Goal: Transaction & Acquisition: Purchase product/service

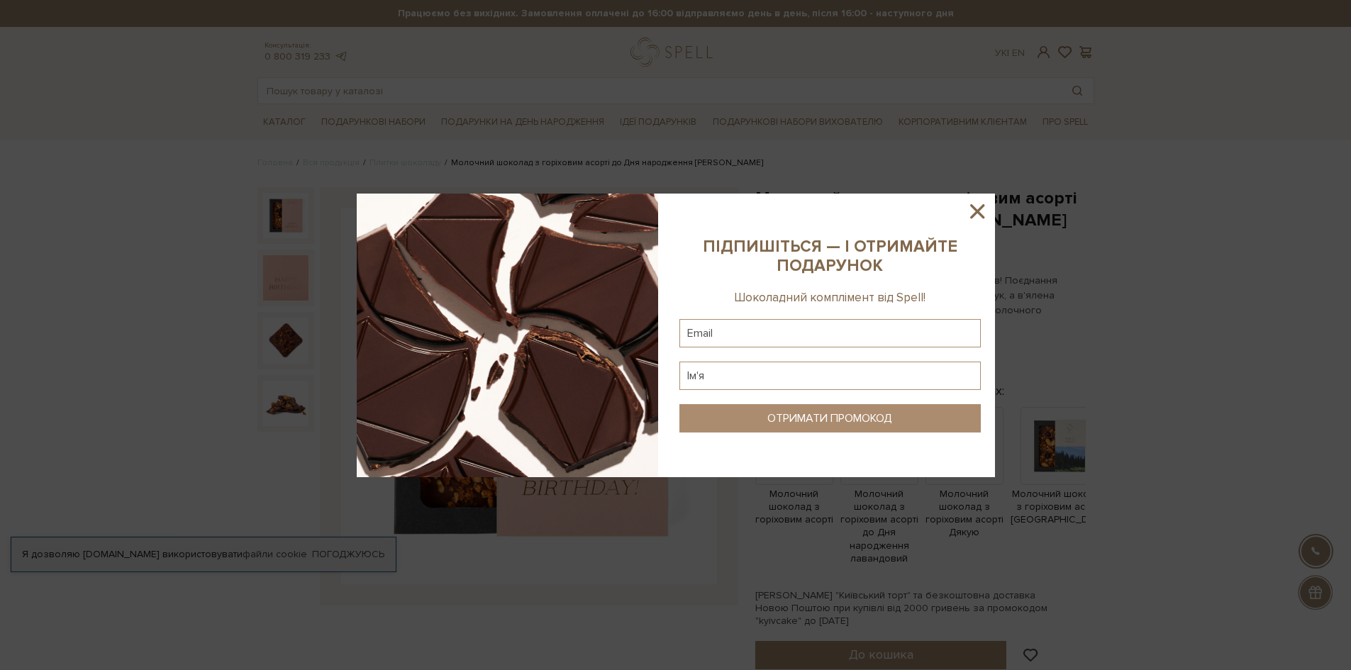
click at [974, 206] on icon at bounding box center [977, 211] width 24 height 24
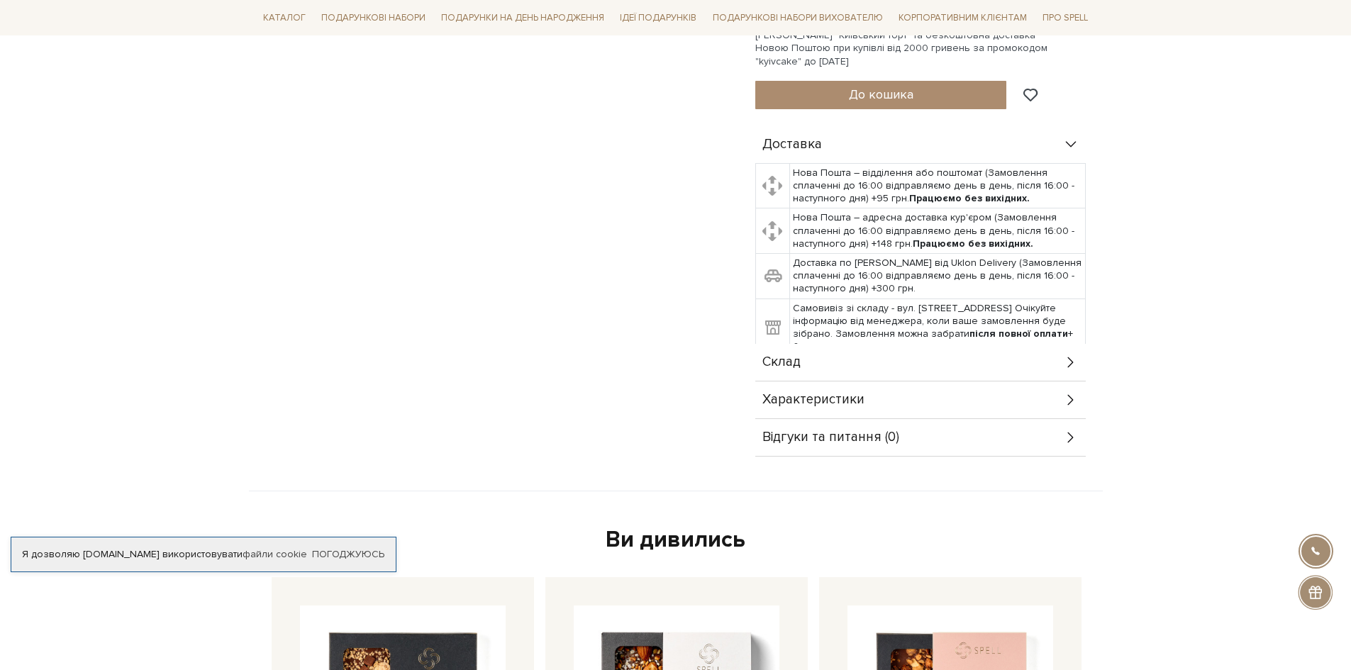
scroll to position [709, 0]
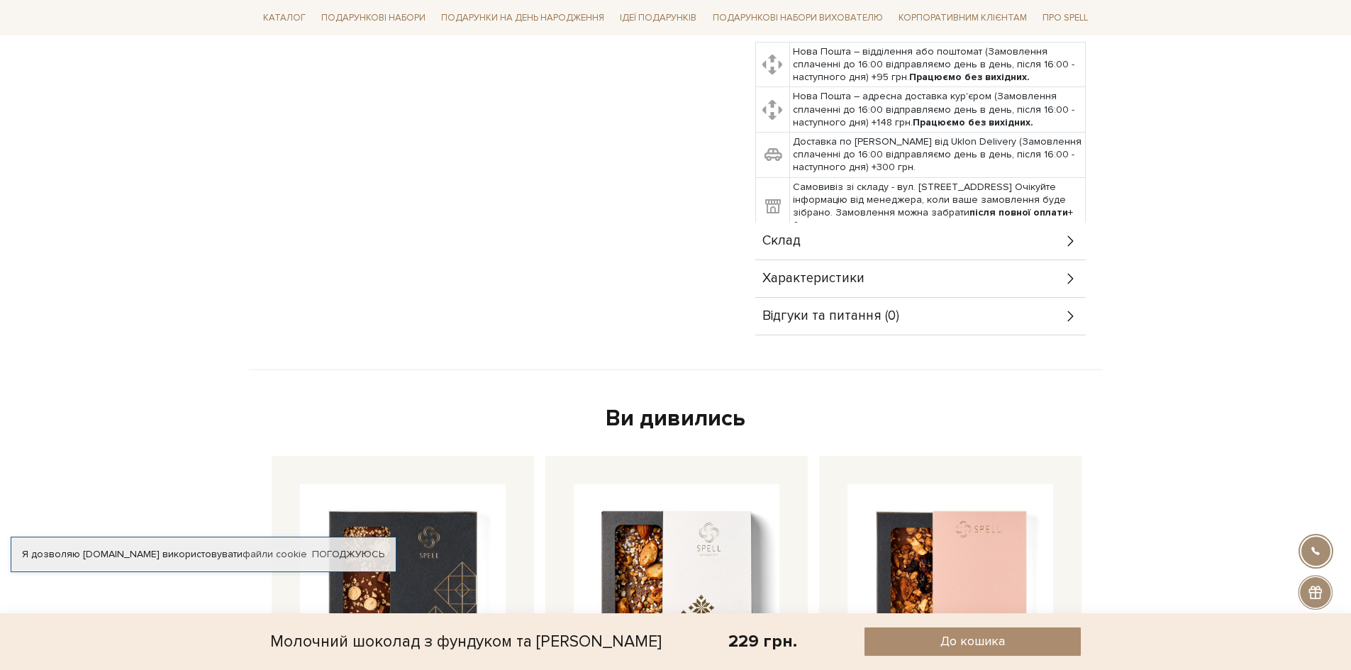
click at [864, 282] on div "Характеристики" at bounding box center [920, 278] width 331 height 37
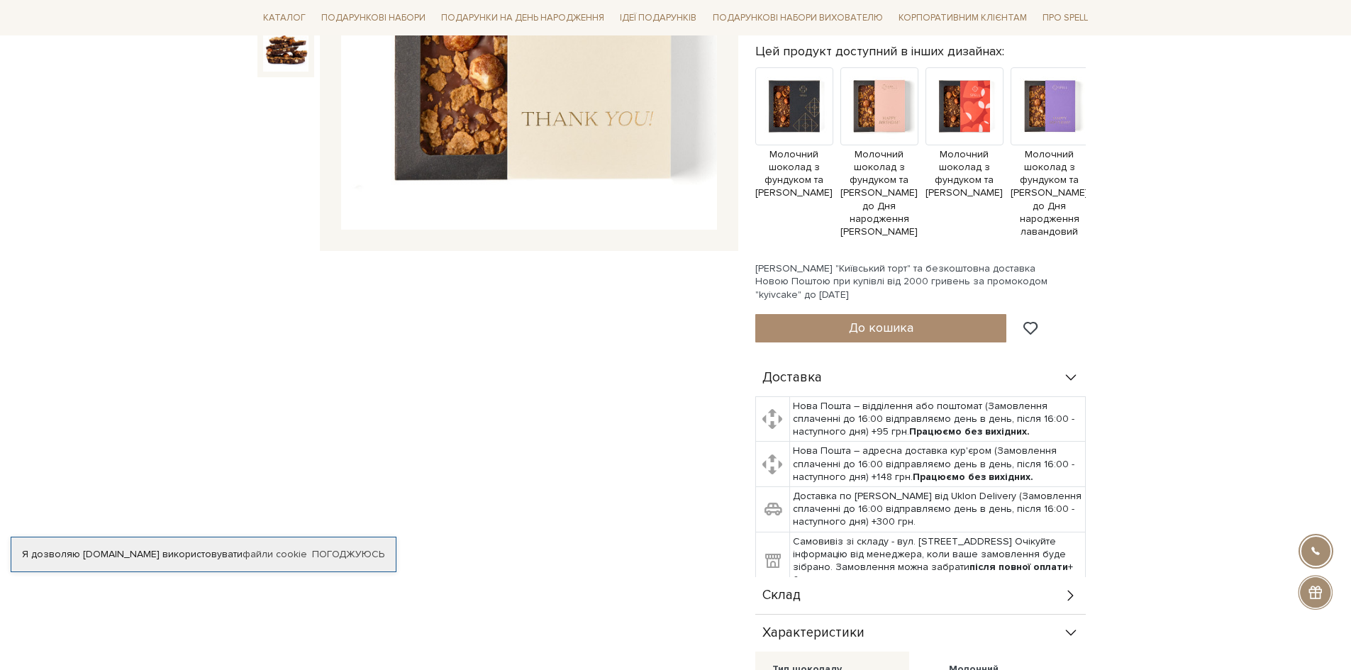
scroll to position [0, 0]
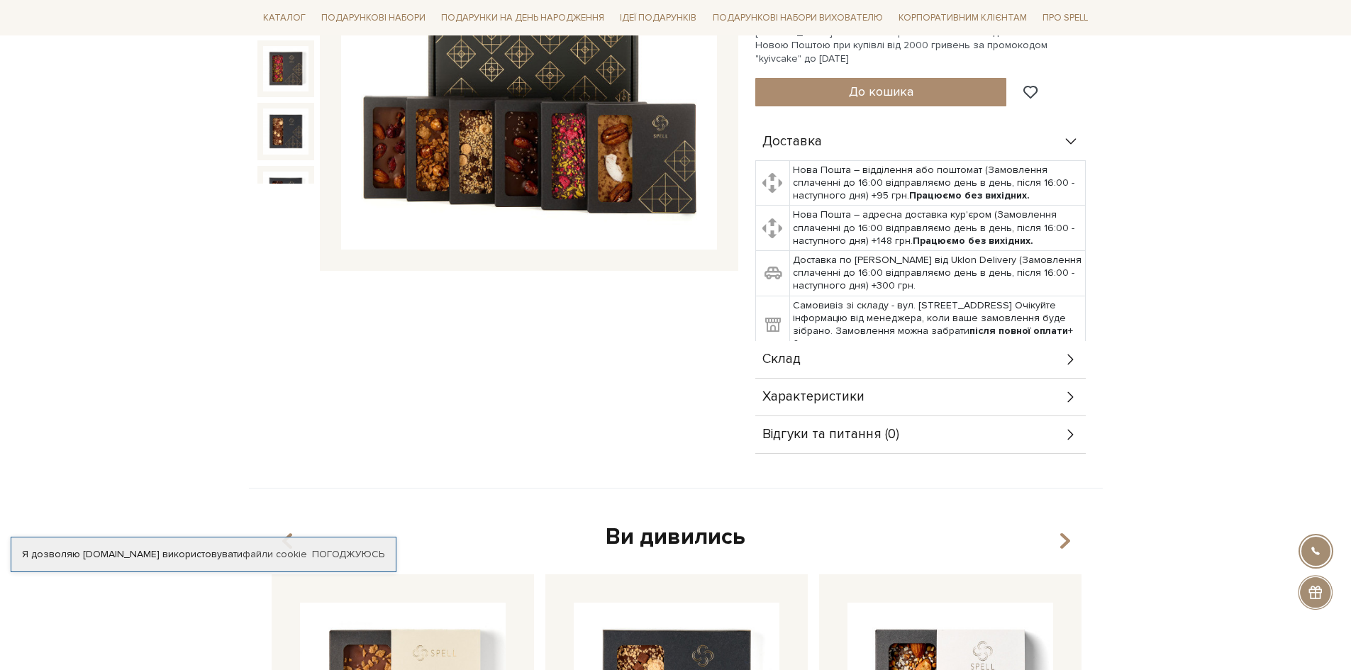
scroll to position [355, 0]
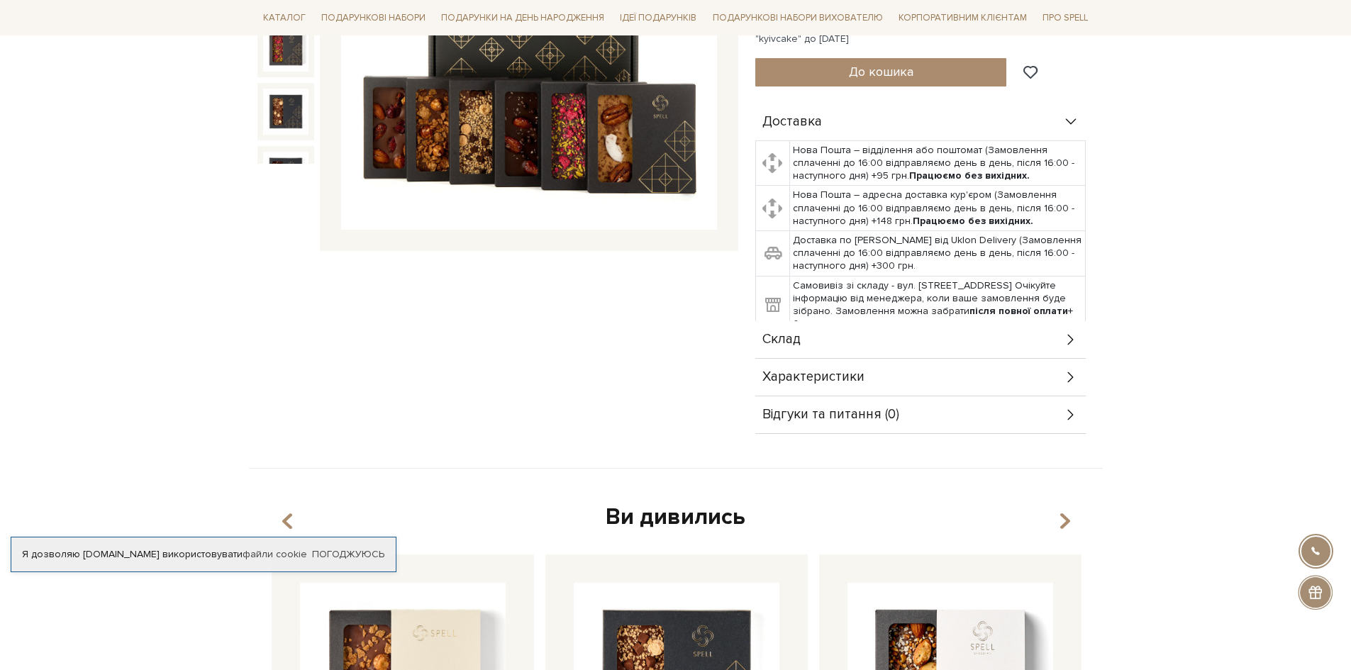
click at [1068, 376] on icon at bounding box center [1071, 378] width 16 height 16
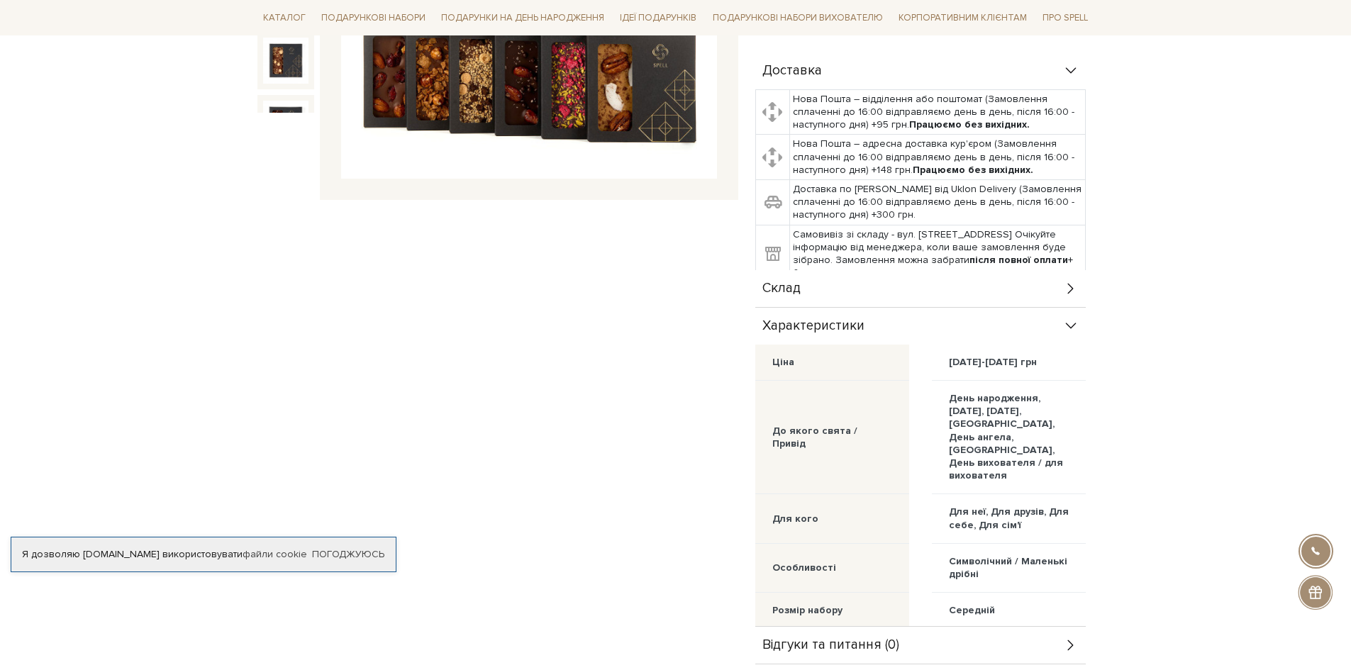
scroll to position [0, 0]
